Goal: Information Seeking & Learning: Find contact information

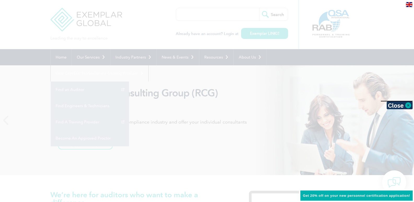
click at [281, 106] on div at bounding box center [207, 101] width 414 height 202
click at [129, 114] on link "Find A Training Provider" at bounding box center [90, 122] width 78 height 16
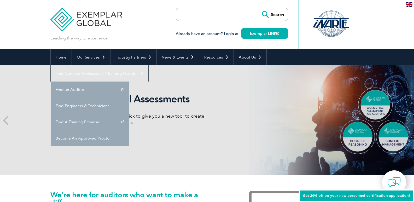
click at [129, 114] on link "Find A Training Provider" at bounding box center [90, 122] width 78 height 16
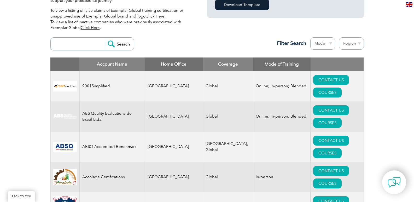
scroll to position [164, 0]
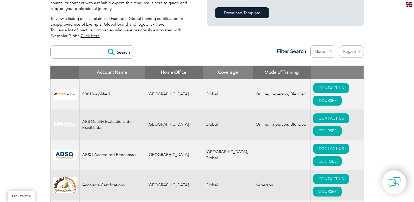
click at [72, 49] on input "search" at bounding box center [79, 52] width 52 height 13
type input "JMD British"
click at [123, 53] on input "Search" at bounding box center [119, 52] width 29 height 13
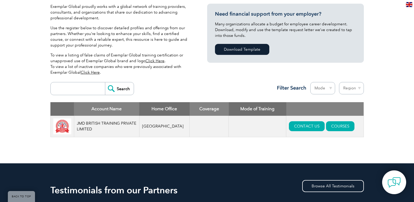
scroll to position [128, 0]
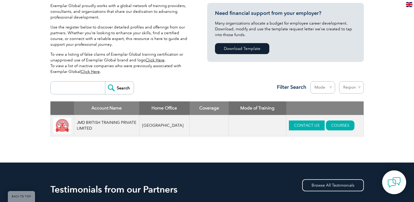
click at [305, 125] on link "CONTACT US" at bounding box center [307, 126] width 36 height 10
drag, startPoint x: 417, startPoint y: 87, endPoint x: 203, endPoint y: 85, distance: 213.6
click at [292, 124] on link "CONTACT US" at bounding box center [307, 126] width 36 height 10
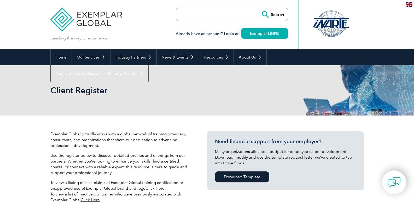
scroll to position [0, 0]
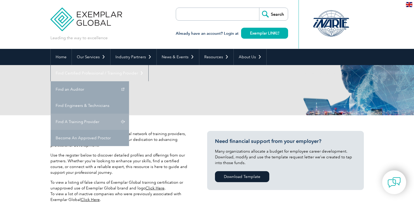
click at [129, 114] on link "Find A Training Provider" at bounding box center [90, 122] width 78 height 16
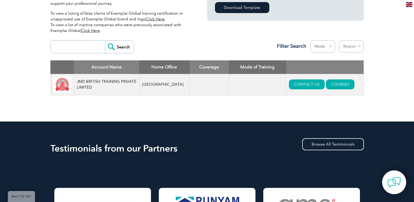
scroll to position [170, 0]
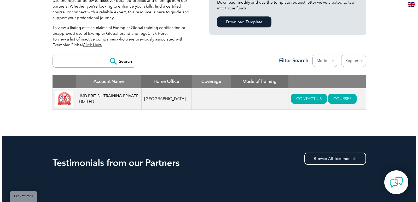
scroll to position [167, 0]
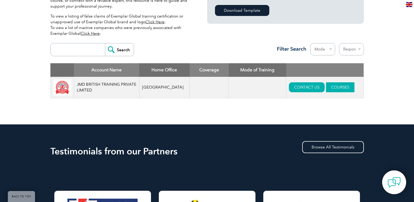
click at [329, 91] on link "COURSES" at bounding box center [340, 87] width 28 height 10
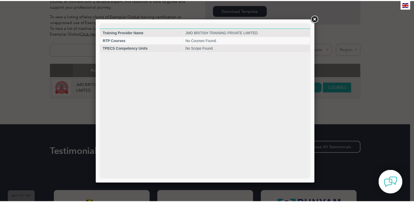
scroll to position [0, 0]
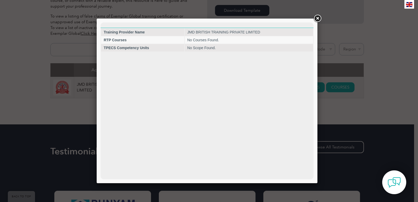
click at [319, 18] on link at bounding box center [317, 18] width 9 height 9
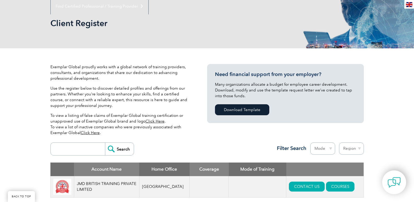
scroll to position [119, 0]
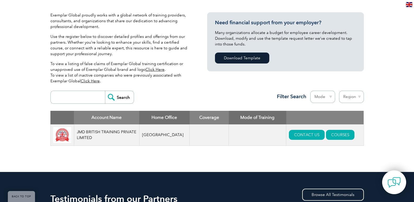
click at [64, 139] on img at bounding box center [62, 135] width 18 height 16
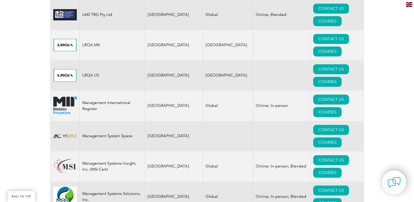
scroll to position [4602, 0]
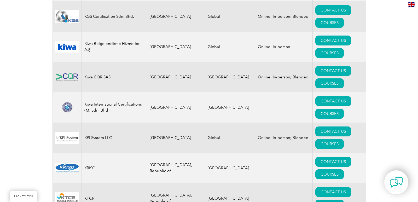
scroll to position [4277, 0]
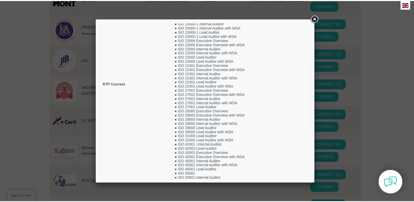
scroll to position [86, 0]
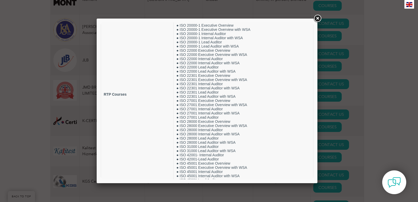
drag, startPoint x: 312, startPoint y: 60, endPoint x: 428, endPoint y: 123, distance: 131.5
click at [316, 19] on link at bounding box center [317, 18] width 9 height 9
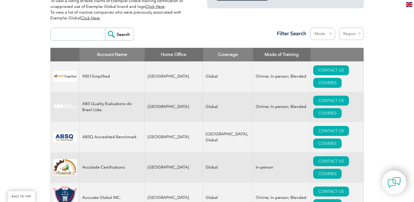
scroll to position [5, 0]
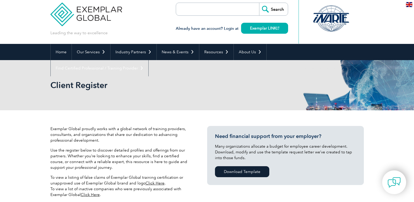
click at [207, 10] on input "search" at bounding box center [206, 9] width 55 height 13
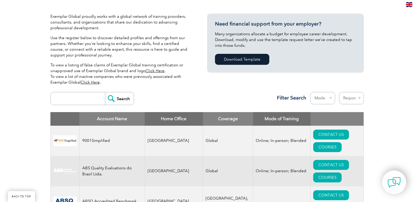
scroll to position [143, 0]
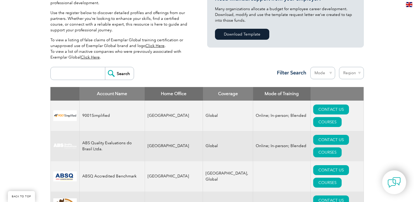
click at [355, 72] on select "Region [GEOGRAPHIC_DATA] [GEOGRAPHIC_DATA] [GEOGRAPHIC_DATA] [GEOGRAPHIC_DATA] …" at bounding box center [351, 73] width 25 height 12
select select "[GEOGRAPHIC_DATA]"
click at [339, 67] on select "Region [GEOGRAPHIC_DATA] [GEOGRAPHIC_DATA] [GEOGRAPHIC_DATA] [GEOGRAPHIC_DATA] …" at bounding box center [351, 73] width 25 height 12
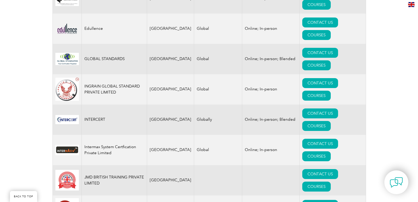
scroll to position [531, 0]
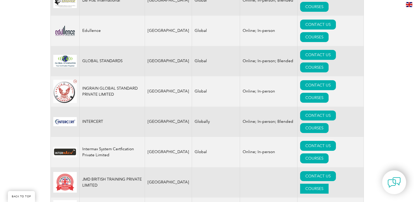
click at [324, 184] on link "COURSES" at bounding box center [314, 189] width 28 height 10
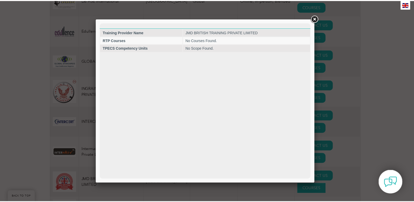
scroll to position [0, 0]
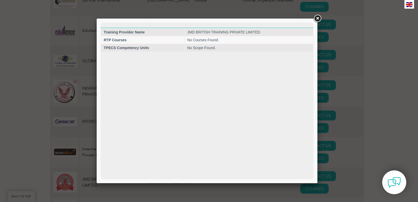
click at [317, 18] on link at bounding box center [317, 18] width 9 height 9
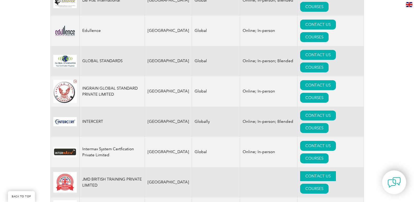
click at [300, 171] on link "CONTACT US" at bounding box center [318, 176] width 36 height 10
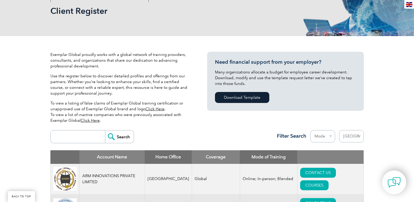
scroll to position [73, 0]
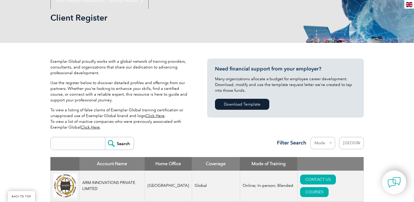
click at [349, 145] on select "Region [GEOGRAPHIC_DATA] [GEOGRAPHIC_DATA] [GEOGRAPHIC_DATA] [GEOGRAPHIC_DATA] …" at bounding box center [351, 143] width 25 height 12
select select "[GEOGRAPHIC_DATA]"
